Goal: Transaction & Acquisition: Purchase product/service

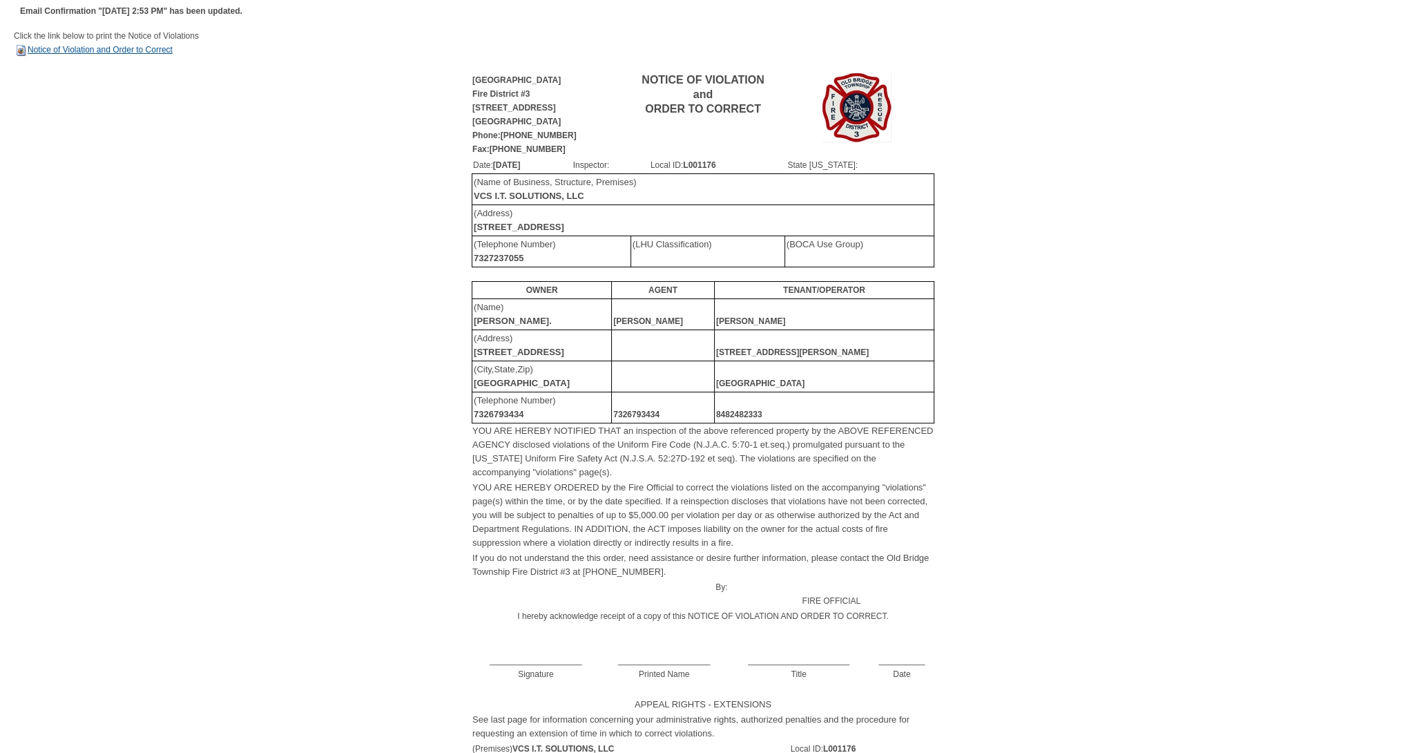
click at [112, 50] on link "Notice of Violation and Order to Correct" at bounding box center [93, 50] width 159 height 10
click at [108, 56] on td "Click the link below to print the Notice of Violations Notice of Violation and …" at bounding box center [703, 50] width 1379 height 42
click at [111, 53] on link "Notice of Violation and Order to Correct" at bounding box center [93, 50] width 159 height 10
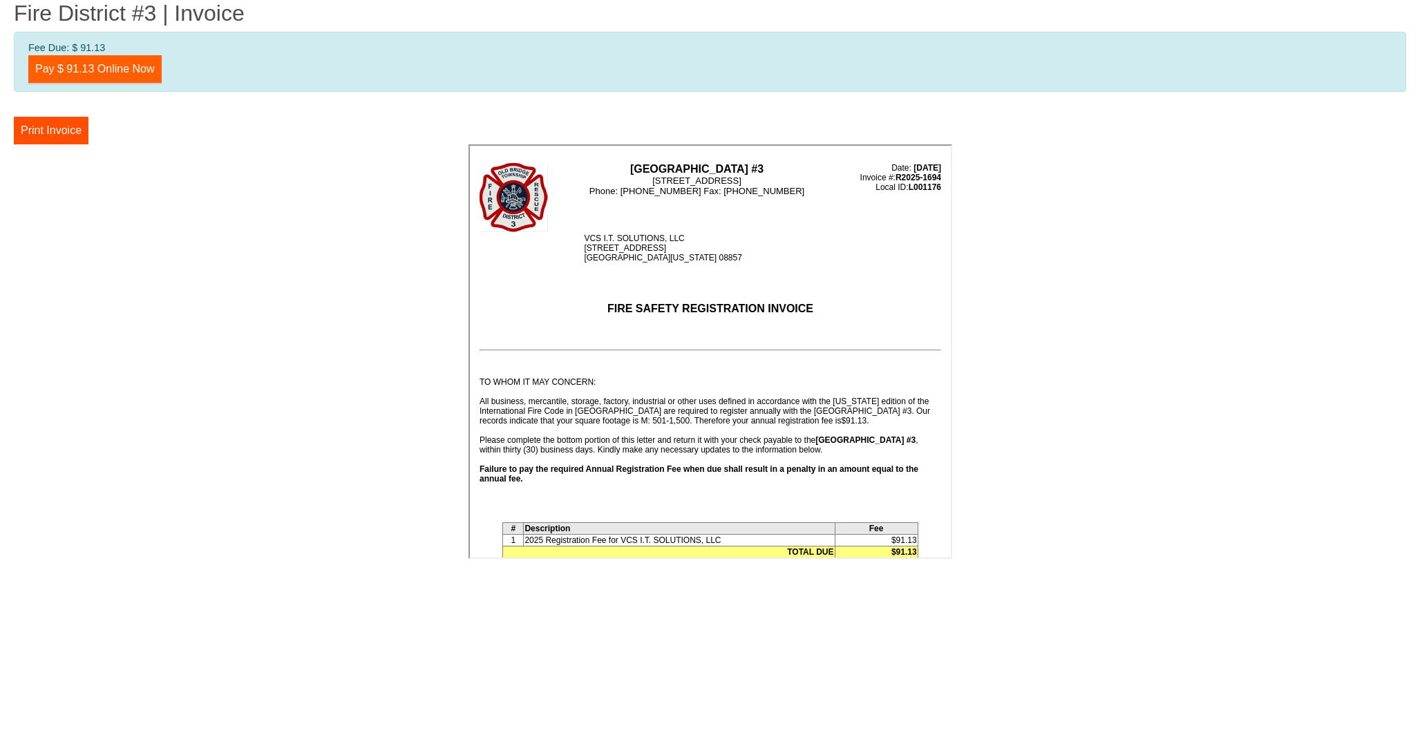
click at [88, 75] on link "Pay $ 91.13 Online Now" at bounding box center [94, 69] width 133 height 28
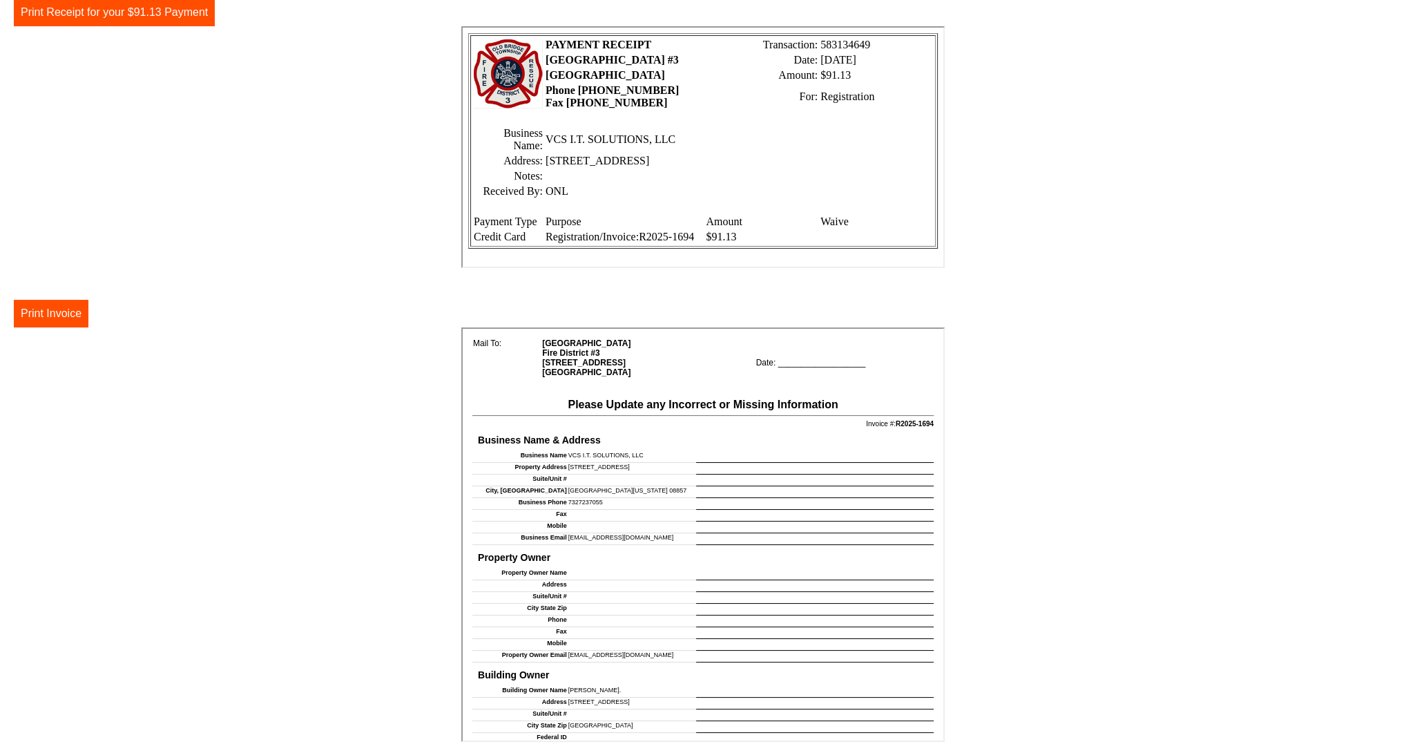
scroll to position [432, 0]
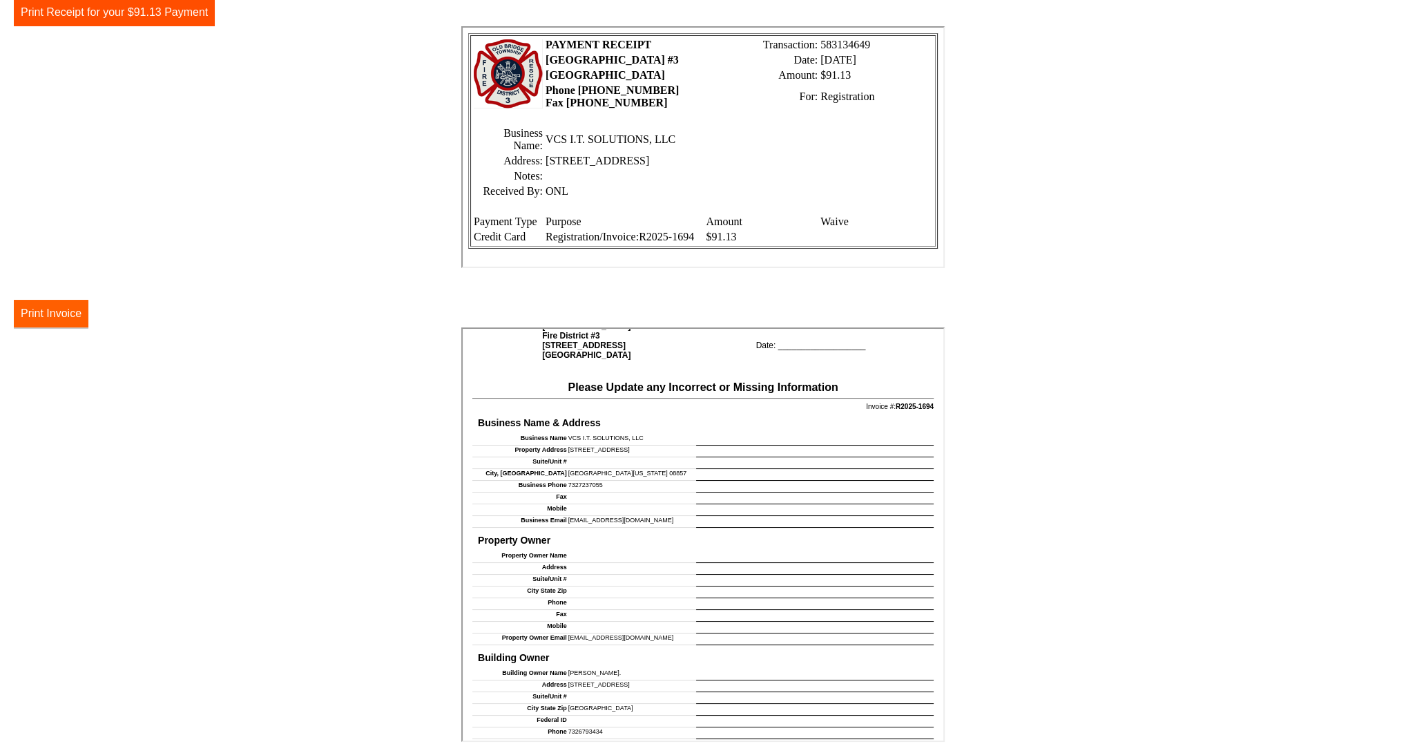
click at [50, 317] on button "Print Invoice" at bounding box center [51, 314] width 75 height 28
click at [171, 17] on button "Print Receipt for your $91.13 Payment" at bounding box center [114, 13] width 201 height 28
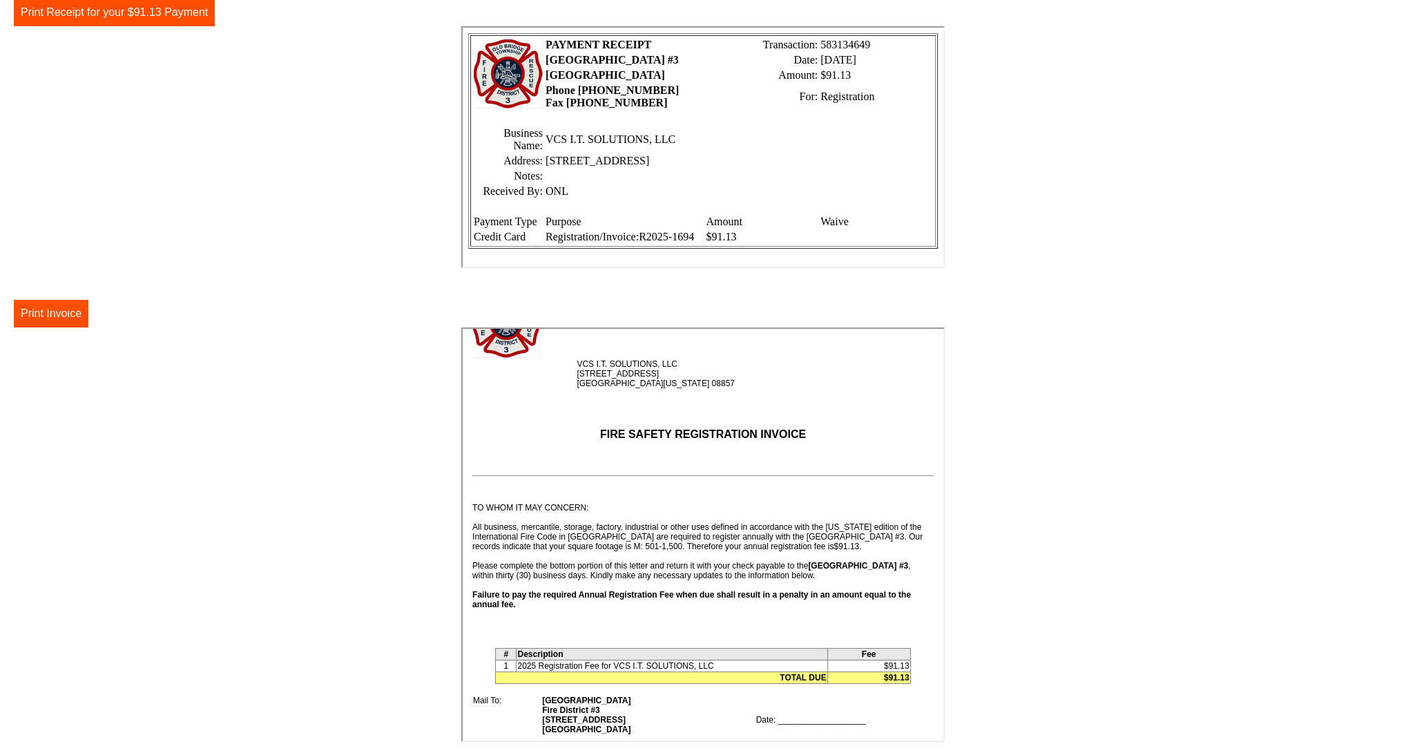
scroll to position [0, 0]
